Goal: Information Seeking & Learning: Find specific fact

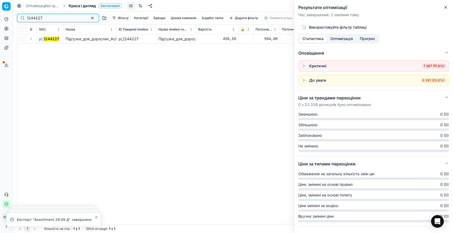
drag, startPoint x: 47, startPoint y: 18, endPoint x: 11, endPoint y: 21, distance: 36.3
click at [11, 21] on div "Pricing platform Аналітика Цінова оптимізація Асортимент продукції Шаблони Серв…" at bounding box center [226, 116] width 453 height 233
paste input "58933"
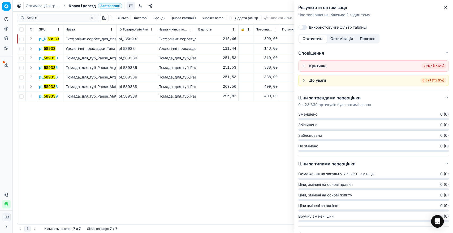
click at [32, 48] on button "Expand" at bounding box center [31, 48] width 6 height 6
click at [42, 56] on mark "58933" at bounding box center [45, 58] width 12 height 5
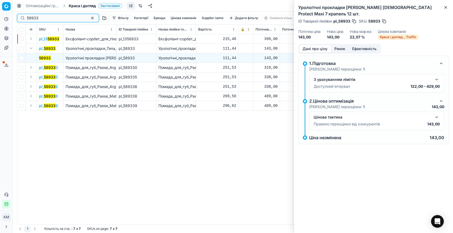
drag, startPoint x: 47, startPoint y: 18, endPoint x: 18, endPoint y: 18, distance: 28.9
click at [18, 18] on div "58933" at bounding box center [58, 18] width 82 height 8
paste input "695200"
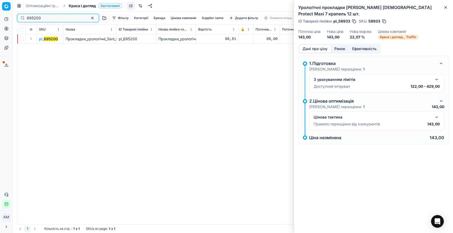
type input "695200"
click at [32, 39] on button "Expand" at bounding box center [31, 39] width 6 height 6
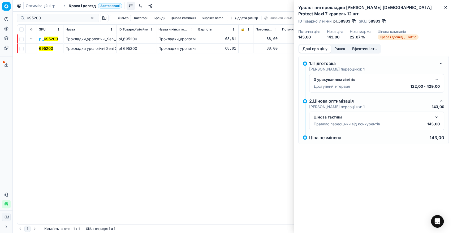
click at [41, 49] on mark "695200" at bounding box center [46, 48] width 14 height 5
